Goal: Task Accomplishment & Management: Use online tool/utility

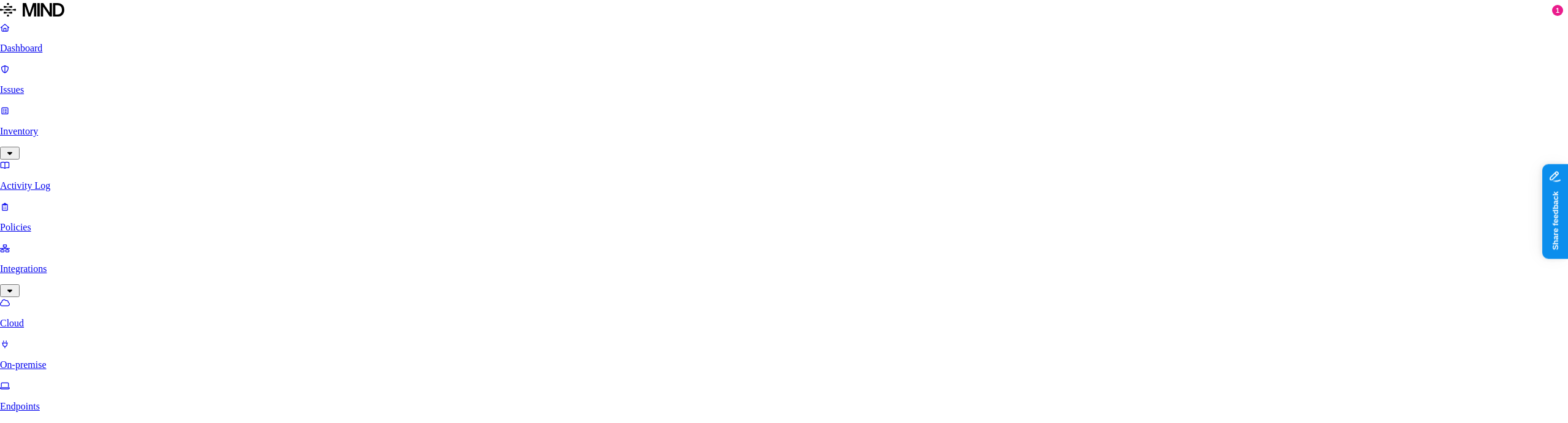
scroll to position [102, 0]
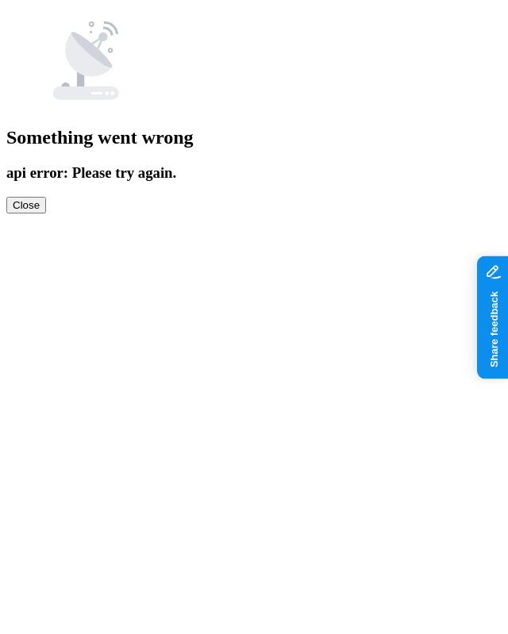
click at [46, 214] on button "Close" at bounding box center [26, 205] width 40 height 17
